Goal: Information Seeking & Learning: Learn about a topic

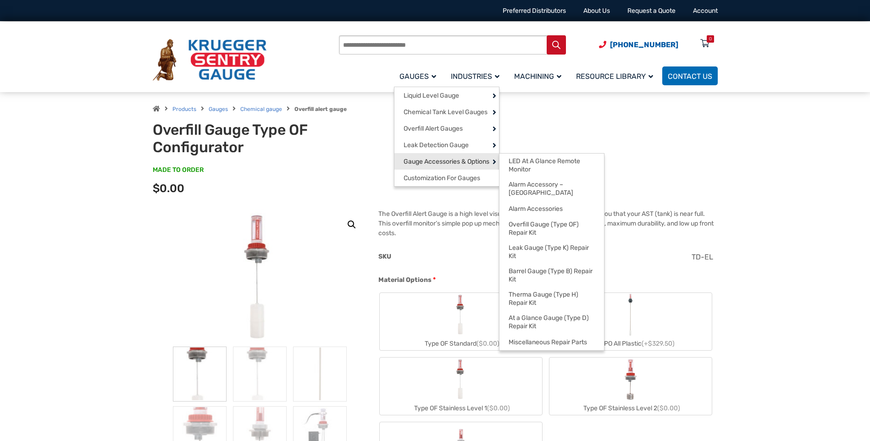
click at [447, 166] on span "Gauge Accessories & Options" at bounding box center [446, 162] width 86 height 8
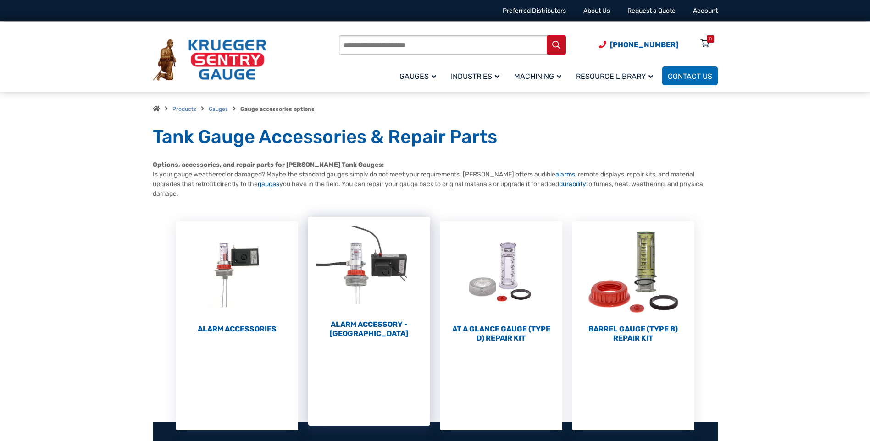
click at [377, 319] on link "Alarm Accessory - DC (4)" at bounding box center [369, 277] width 122 height 121
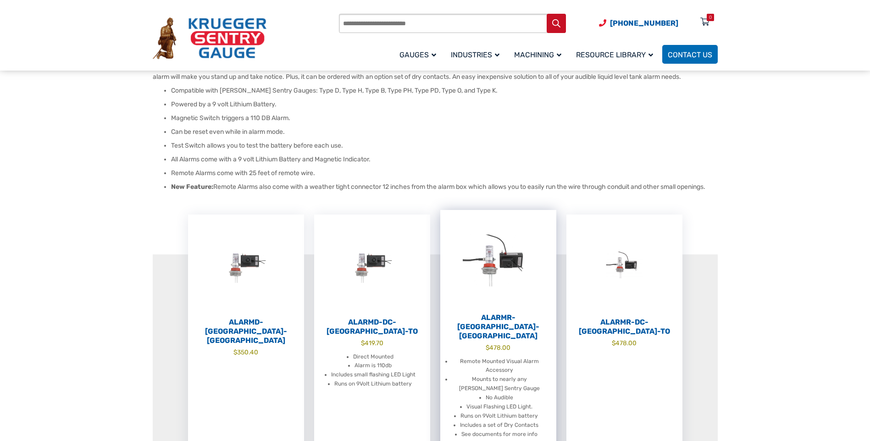
scroll to position [138, 0]
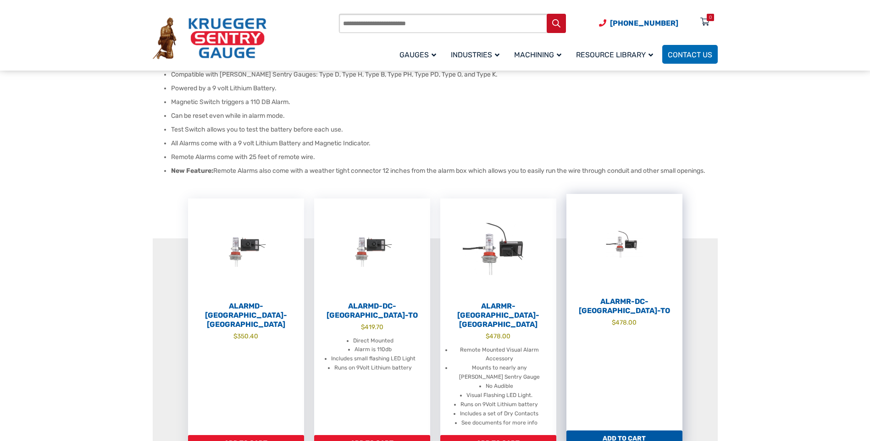
click at [626, 318] on span "$ 478.00" at bounding box center [624, 323] width 116 height 10
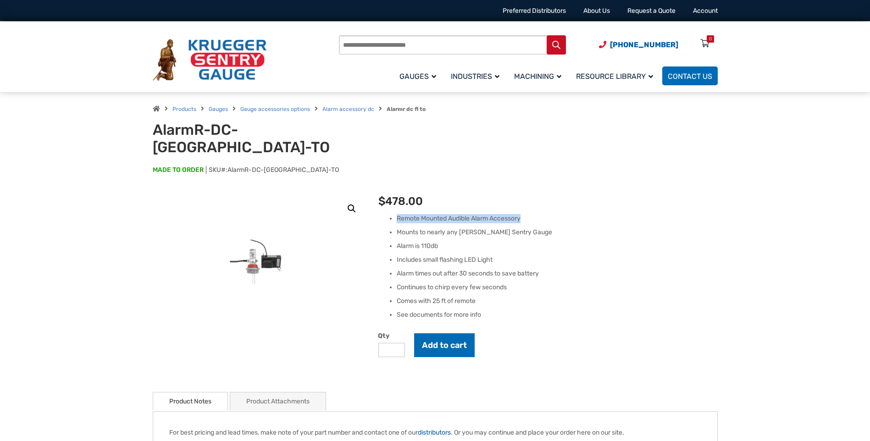
drag, startPoint x: 397, startPoint y: 200, endPoint x: 522, endPoint y: 198, distance: 125.2
click at [522, 214] on li "Remote Mounted Audible Alarm Accessory" at bounding box center [557, 218] width 320 height 9
drag, startPoint x: 522, startPoint y: 198, endPoint x: 478, endPoint y: 202, distance: 44.2
click at [486, 214] on li "Remote Mounted Audible Alarm Accessory" at bounding box center [557, 218] width 320 height 9
drag, startPoint x: 397, startPoint y: 198, endPoint x: 489, endPoint y: 195, distance: 91.7
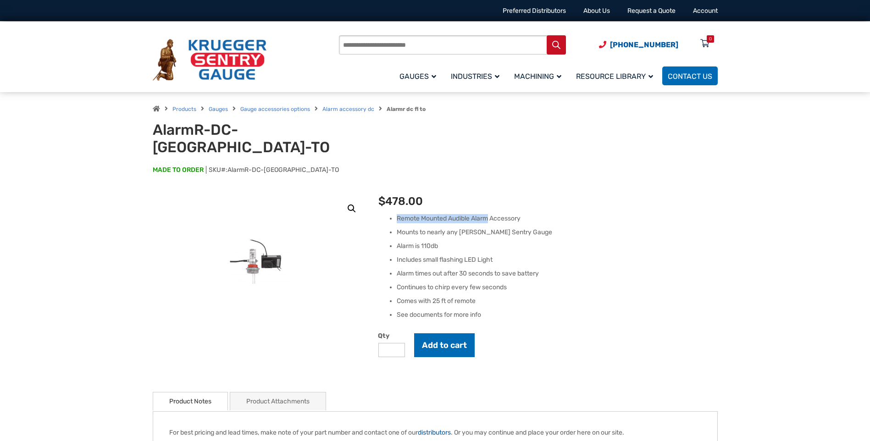
click at [489, 195] on div "AlarmR-DC-FL-TO $ 478.00 Remote Mounted Audible Alarm Accessory Mounts to nearl…" at bounding box center [547, 285] width 339 height 184
drag, startPoint x: 489, startPoint y: 195, endPoint x: 470, endPoint y: 201, distance: 19.6
copy li "Remote Mounted Audible Alarm"
